Goal: Check status: Check status

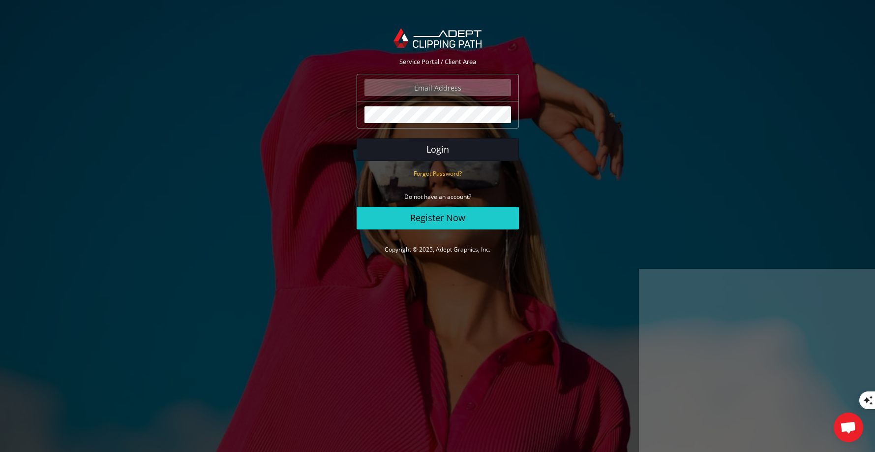
type input "[MEDICAL_DATA][EMAIL_ADDRESS][DOMAIN_NAME]"
click at [441, 154] on button "Login" at bounding box center [438, 149] width 162 height 23
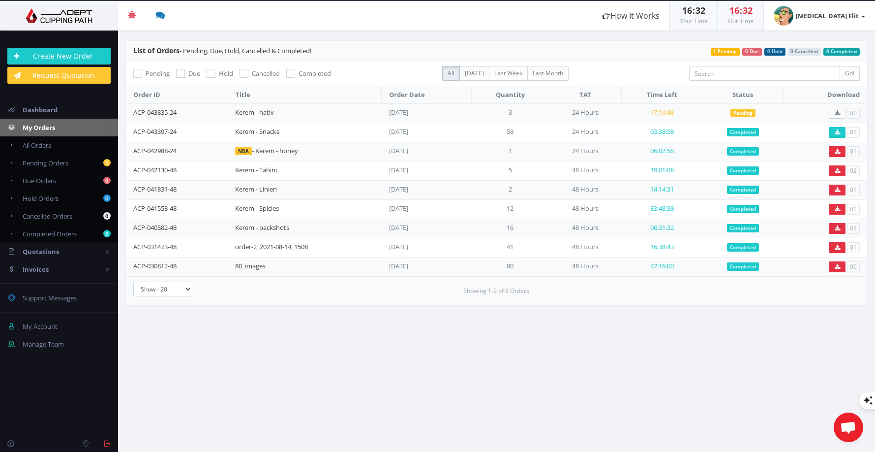
click at [748, 114] on span "Pending" at bounding box center [743, 113] width 25 height 9
click at [540, 394] on section "List of Orders - Pending, Due, Hold, Cancelled & Completed! 8 Completed 0 Cance…" at bounding box center [496, 241] width 757 height 421
